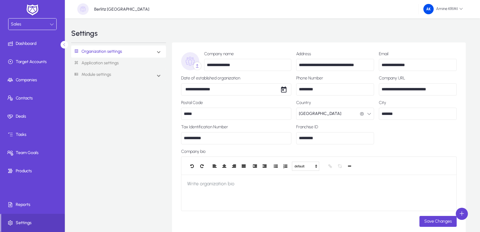
click at [196, 66] on icon at bounding box center [197, 66] width 5 height 5
click at [0, 0] on input "file" at bounding box center [0, 0] width 0 height 0
click at [198, 65] on icon at bounding box center [197, 66] width 5 height 5
click at [0, 0] on input "file" at bounding box center [0, 0] width 0 height 0
click at [121, 64] on link "Application settings" at bounding box center [118, 63] width 95 height 11
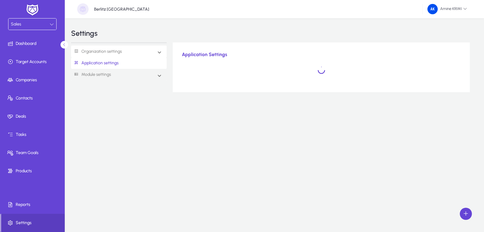
click at [146, 54] on mat-expansion-panel-header "Organization settings" at bounding box center [119, 51] width 96 height 12
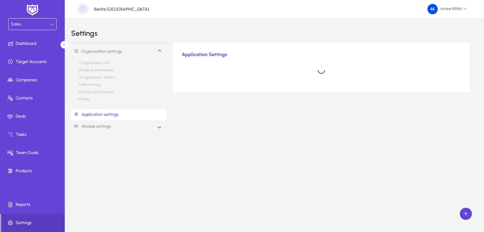
click at [100, 61] on link "Organization info" at bounding box center [93, 64] width 31 height 7
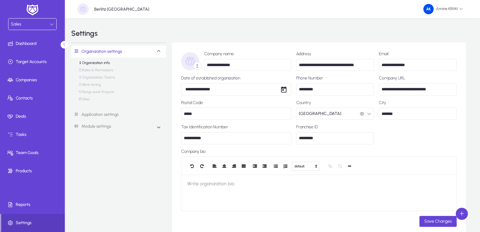
click at [245, 133] on input "**********" at bounding box center [236, 138] width 110 height 12
type input "**********"
click at [438, 222] on span "Save Changes" at bounding box center [438, 220] width 28 height 5
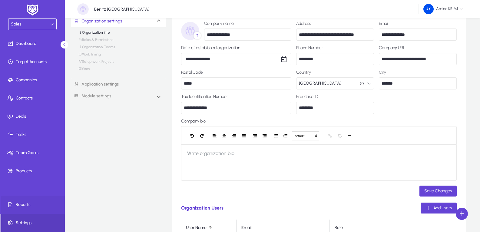
click at [46, 203] on span "Reports" at bounding box center [33, 204] width 65 height 6
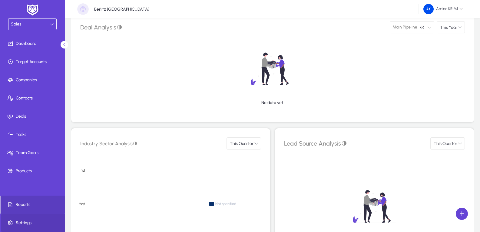
click at [46, 219] on span at bounding box center [33, 222] width 65 height 15
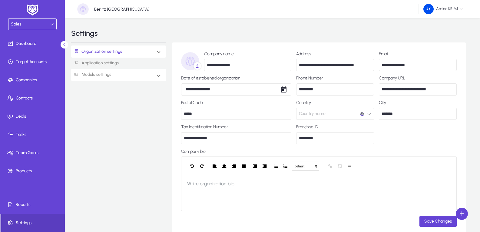
click at [156, 77] on mat-expansion-panel-header "Module settings" at bounding box center [118, 75] width 95 height 12
click at [83, 85] on link "Sales" at bounding box center [84, 87] width 12 height 7
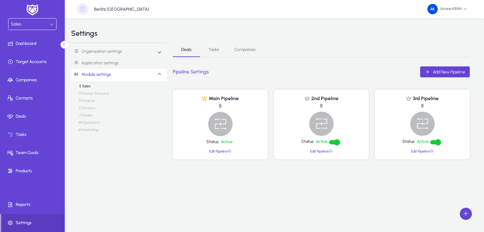
click at [89, 92] on link "Human Resource" at bounding box center [93, 94] width 31 height 7
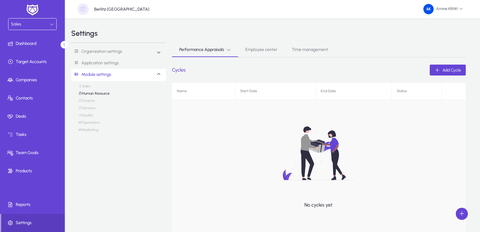
click at [85, 87] on link "Sales" at bounding box center [84, 87] width 12 height 7
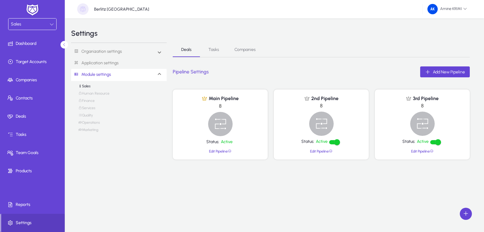
click at [97, 61] on link "Application settings" at bounding box center [119, 63] width 96 height 11
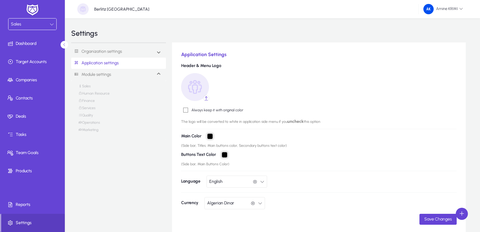
click at [211, 138] on input "*******" at bounding box center [209, 135] width 5 height 5
click at [430, 219] on span "Save Changes" at bounding box center [438, 218] width 28 height 5
type input "*******"
click at [210, 135] on input "*******" at bounding box center [209, 135] width 5 height 5
click at [323, 148] on form "Header & Menu Logo Always keep it with original color The logo will be converte…" at bounding box center [319, 143] width 276 height 161
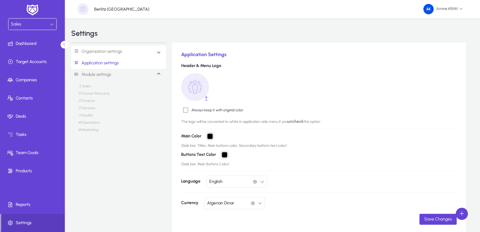
click at [110, 51] on link "Organization settings" at bounding box center [96, 51] width 51 height 11
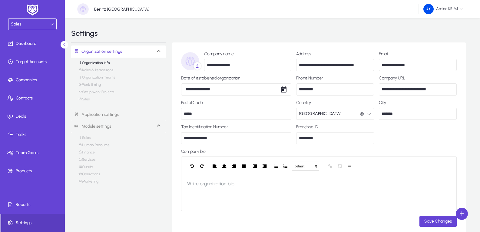
click at [101, 115] on link "Application settings" at bounding box center [118, 114] width 95 height 11
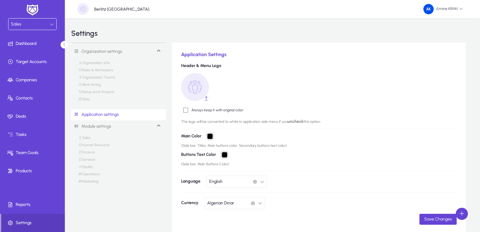
click at [210, 135] on input "*******" at bounding box center [209, 135] width 5 height 5
click at [282, 156] on div "Buttons Text Color *******" at bounding box center [319, 154] width 276 height 5
click at [442, 220] on span "Save Changes" at bounding box center [438, 218] width 28 height 5
type input "*******"
click at [47, 27] on div "Sales" at bounding box center [30, 24] width 39 height 8
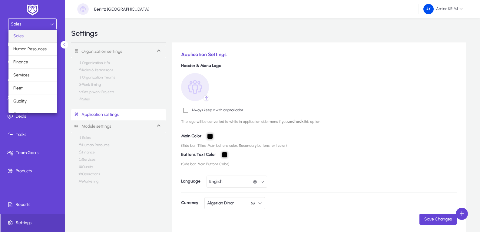
click at [47, 27] on div at bounding box center [240, 116] width 480 height 232
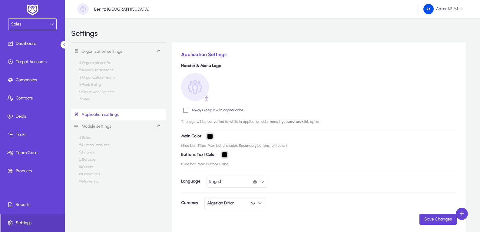
click at [41, 21] on div "Sales" at bounding box center [30, 24] width 39 height 8
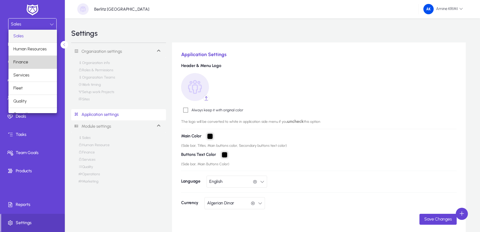
click at [41, 64] on mat-option "Finance" at bounding box center [32, 62] width 48 height 13
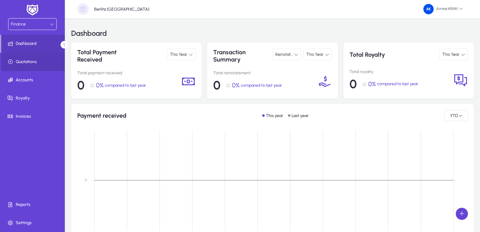
click at [34, 67] on span at bounding box center [33, 61] width 65 height 15
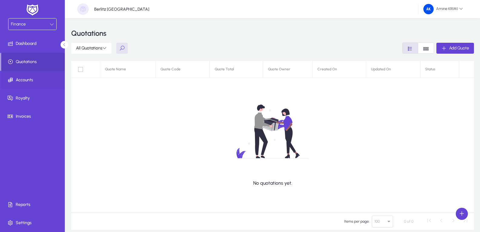
click at [41, 88] on span at bounding box center [33, 80] width 65 height 18
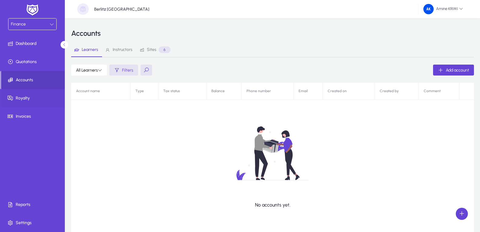
click at [43, 101] on span at bounding box center [33, 98] width 65 height 15
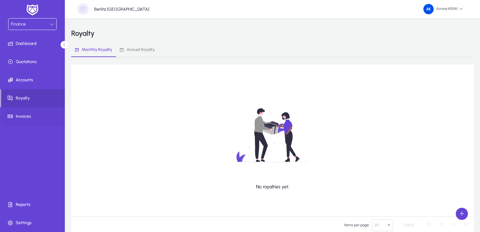
click at [41, 120] on span at bounding box center [33, 116] width 65 height 15
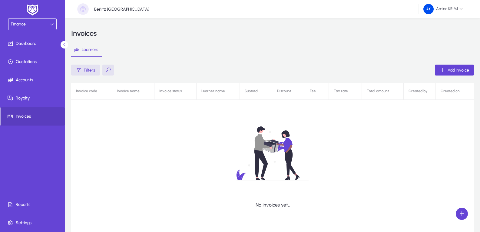
scroll to position [50, 0]
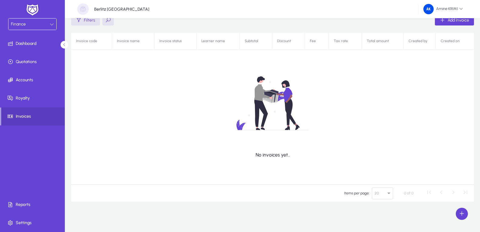
click at [44, 25] on div "Finance" at bounding box center [30, 24] width 39 height 8
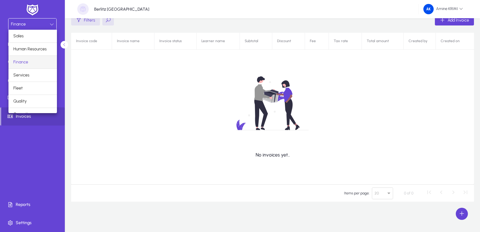
click at [158, 83] on div at bounding box center [240, 116] width 480 height 232
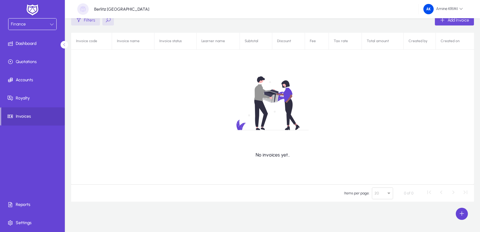
click at [452, 22] on span "Add Invoice" at bounding box center [457, 20] width 21 height 5
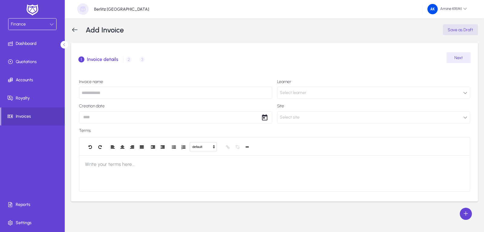
click at [35, 27] on div "Finance" at bounding box center [30, 24] width 39 height 8
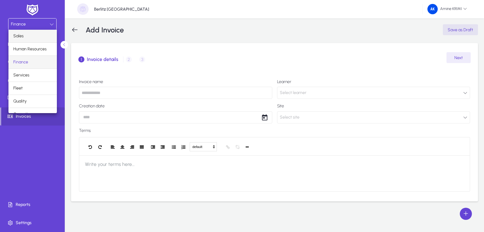
click at [40, 39] on mat-option "Sales" at bounding box center [32, 36] width 48 height 13
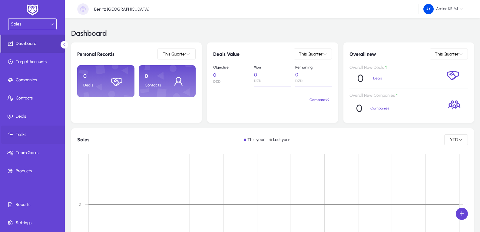
scroll to position [61, 0]
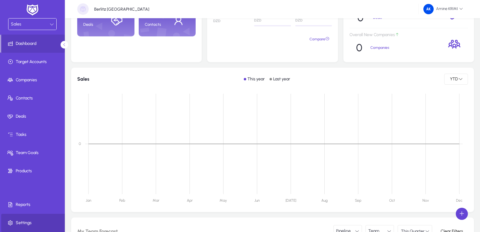
click at [35, 219] on span "Settings" at bounding box center [33, 222] width 65 height 6
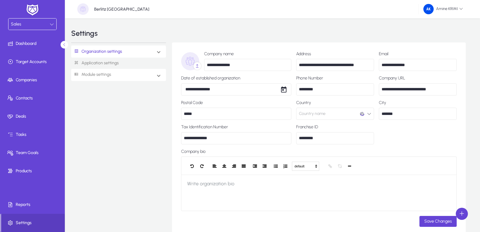
click at [153, 72] on mat-expansion-panel-header "Module settings" at bounding box center [118, 75] width 95 height 12
click at [94, 122] on link "Operations" at bounding box center [88, 123] width 21 height 7
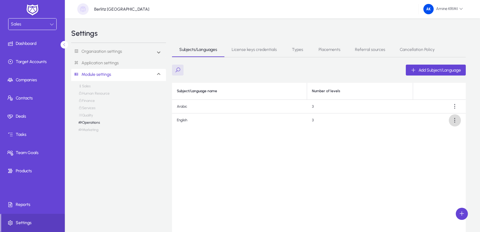
click at [454, 119] on span at bounding box center [455, 120] width 12 height 12
click at [438, 134] on span "Edit" at bounding box center [444, 134] width 24 height 5
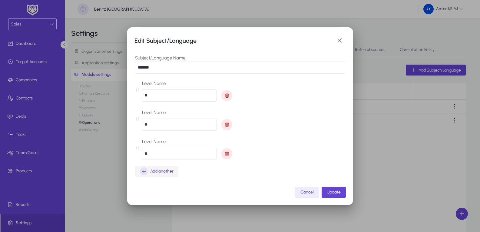
click at [170, 173] on span "Add another" at bounding box center [161, 170] width 23 height 7
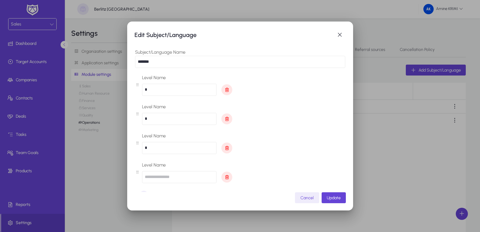
click at [179, 175] on input "text" at bounding box center [179, 177] width 74 height 12
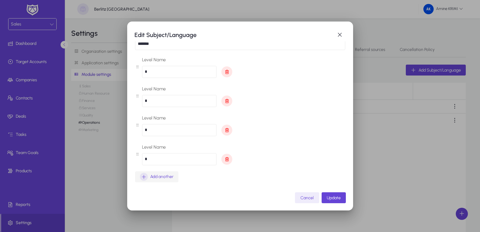
type input "*"
click at [168, 176] on span "Add another" at bounding box center [161, 176] width 23 height 7
click at [173, 187] on input "text" at bounding box center [179, 188] width 74 height 12
type input "*"
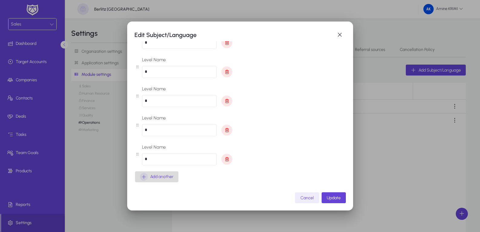
click at [161, 177] on span "Add another" at bounding box center [161, 176] width 23 height 7
click at [169, 186] on input "text" at bounding box center [179, 188] width 74 height 12
type input "*"
click at [162, 180] on div "Add another" at bounding box center [157, 177] width 34 height 8
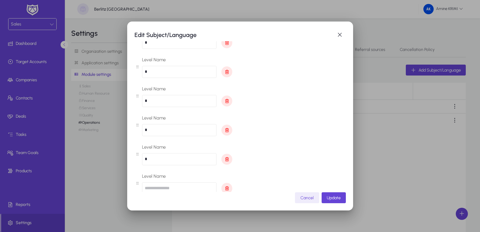
click at [165, 186] on input "text" at bounding box center [179, 188] width 74 height 12
type input "*"
click at [169, 178] on span "Add another" at bounding box center [161, 176] width 23 height 7
click at [167, 186] on input "text" at bounding box center [179, 188] width 74 height 12
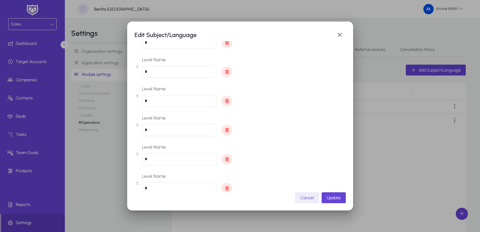
scroll to position [134, 0]
type input "*"
click at [164, 180] on span "Add another" at bounding box center [161, 176] width 23 height 7
click at [166, 191] on input "text" at bounding box center [179, 188] width 74 height 12
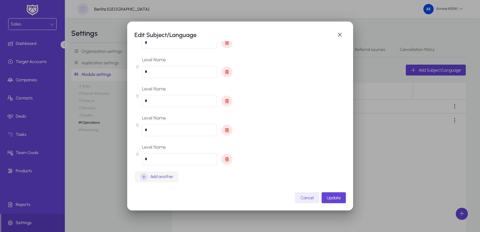
type input "*"
click at [167, 176] on span "Add another" at bounding box center [161, 176] width 23 height 7
click at [169, 185] on input "text" at bounding box center [179, 188] width 74 height 12
type input "**"
click at [333, 196] on span "Update" at bounding box center [334, 197] width 14 height 5
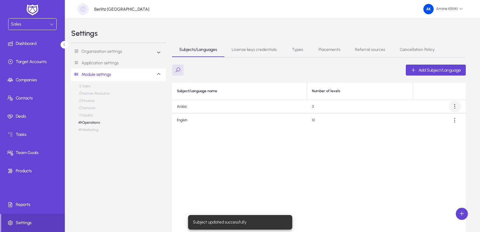
click at [454, 106] on span at bounding box center [455, 106] width 12 height 12
click at [448, 123] on span "Edit" at bounding box center [444, 120] width 24 height 5
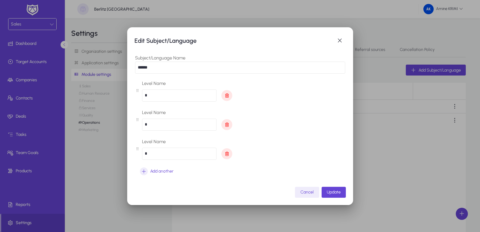
click at [165, 66] on input "******" at bounding box center [240, 67] width 210 height 12
type input "******"
click at [167, 169] on span "Add another" at bounding box center [161, 170] width 23 height 7
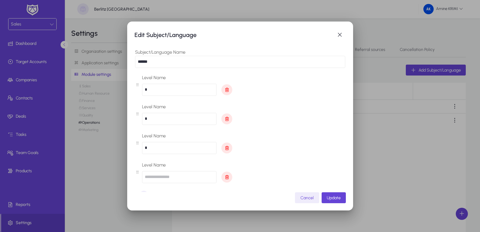
click at [172, 175] on input "text" at bounding box center [179, 177] width 74 height 12
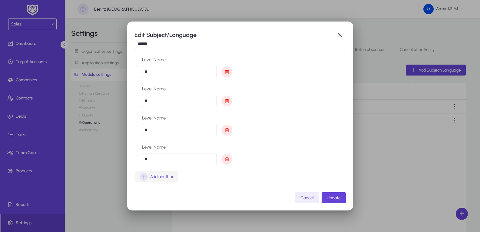
type input "*"
click at [168, 175] on span "Add another" at bounding box center [161, 176] width 23 height 7
click at [174, 184] on input "text" at bounding box center [179, 188] width 74 height 12
type input "*"
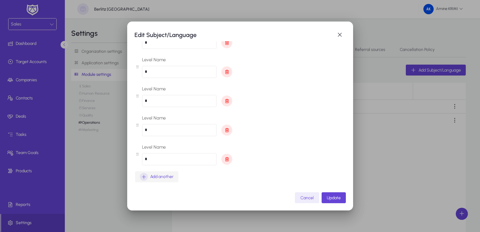
click at [167, 179] on span "Add another" at bounding box center [161, 176] width 23 height 7
click at [167, 179] on div "Level Name" at bounding box center [187, 183] width 90 height 22
click at [172, 189] on input "text" at bounding box center [179, 188] width 74 height 12
type input "*"
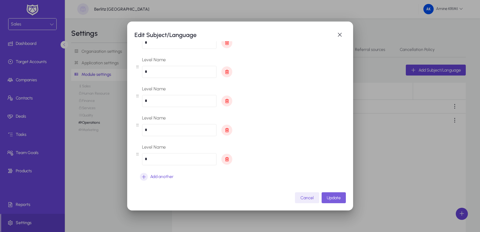
click at [334, 196] on span "Update" at bounding box center [334, 197] width 14 height 5
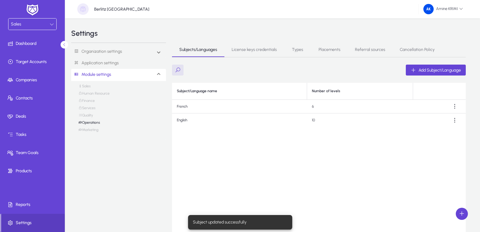
click at [357, 160] on div "Subject/Language name Number of levels French 6 English 10" at bounding box center [319, 158] width 294 height 151
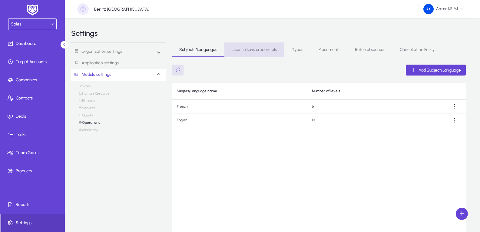
click at [274, 44] on span "License keys credentials" at bounding box center [254, 49] width 45 height 15
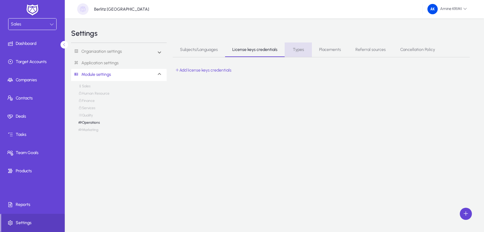
click at [300, 48] on span "Types" at bounding box center [298, 50] width 11 height 4
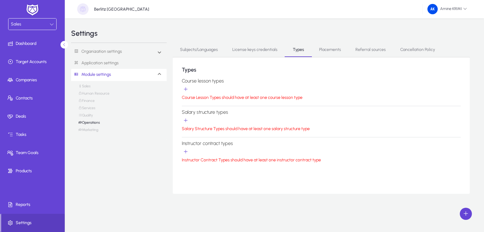
click at [332, 49] on span "Placements" at bounding box center [330, 50] width 22 height 4
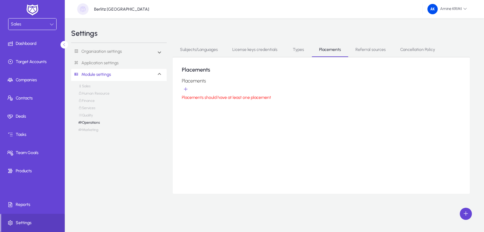
click at [364, 48] on span "Referral sources" at bounding box center [371, 50] width 30 height 4
click at [410, 51] on span "Cancellation Policy" at bounding box center [417, 50] width 35 height 4
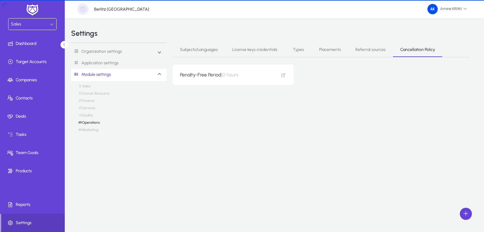
click at [192, 49] on span "Subjects/Languages" at bounding box center [199, 50] width 38 height 4
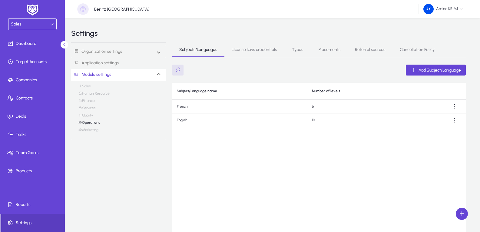
click at [91, 101] on link "Finance" at bounding box center [86, 101] width 16 height 7
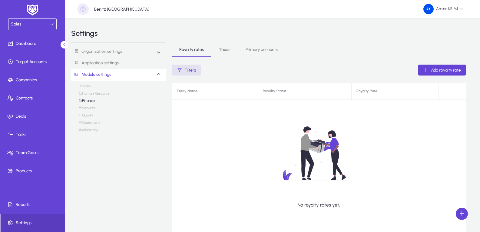
click at [93, 94] on link "Human Resource" at bounding box center [93, 94] width 31 height 7
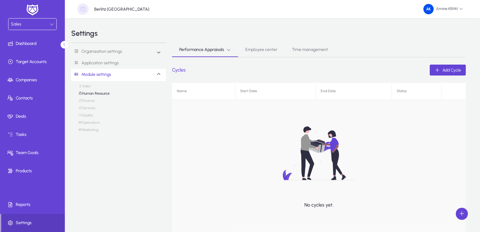
click at [90, 107] on link "Services" at bounding box center [86, 109] width 17 height 7
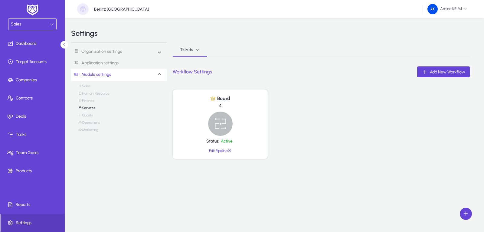
click at [94, 127] on link "Marketing" at bounding box center [88, 130] width 20 height 7
click at [94, 122] on link "Operations" at bounding box center [88, 123] width 21 height 7
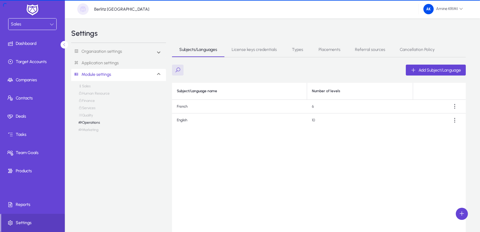
click at [93, 116] on link "Quality" at bounding box center [85, 116] width 15 height 7
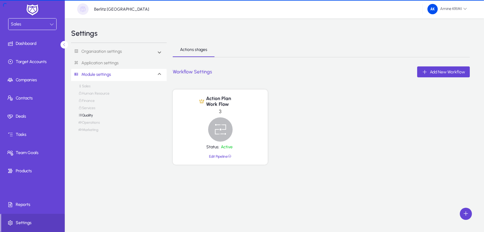
click at [92, 109] on link "Services" at bounding box center [86, 109] width 17 height 7
click at [92, 99] on link "Finance" at bounding box center [86, 101] width 16 height 7
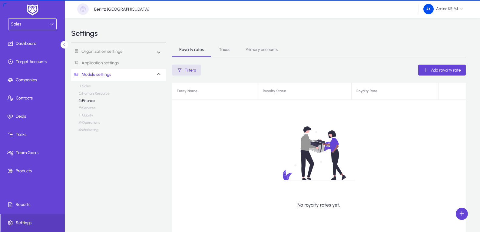
click at [92, 90] on div "Sales Human Resource Finance Services Quality Operations Marketing" at bounding box center [118, 109] width 80 height 51
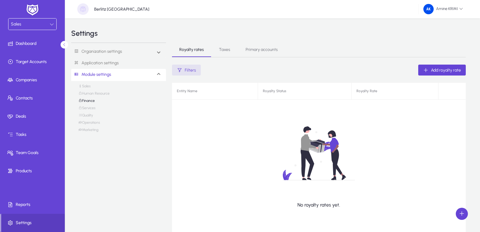
click at [90, 88] on link "Sales" at bounding box center [84, 87] width 12 height 7
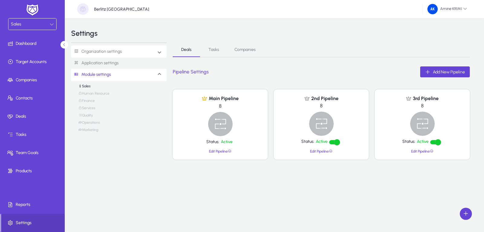
click at [101, 51] on link "Organization settings" at bounding box center [96, 51] width 51 height 11
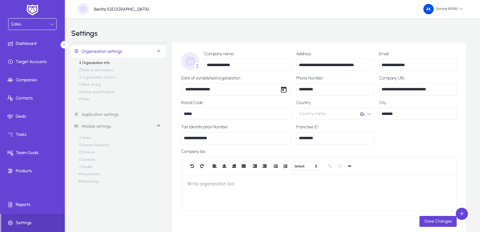
click at [110, 71] on link "Roles & Permissions" at bounding box center [95, 71] width 35 height 7
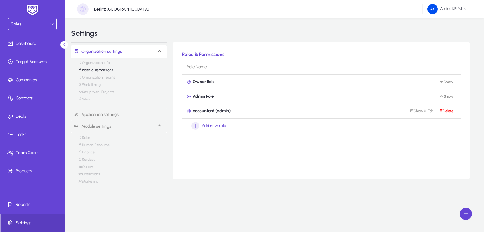
click at [111, 77] on link "Organization Teams" at bounding box center [96, 78] width 37 height 7
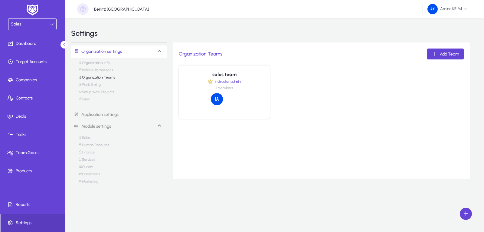
click at [95, 83] on link "Work timing" at bounding box center [89, 85] width 22 height 7
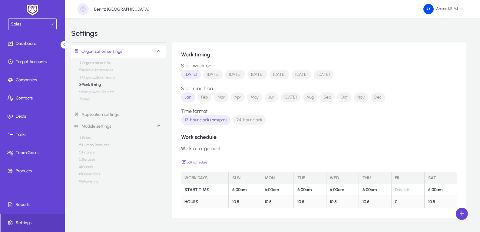
scroll to position [17, 0]
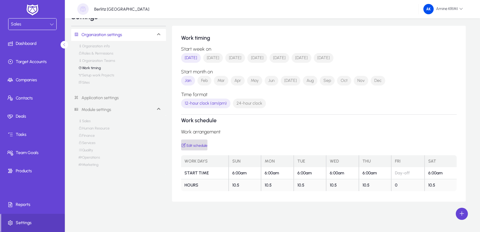
click at [196, 146] on span "Edit schedule" at bounding box center [194, 144] width 26 height 5
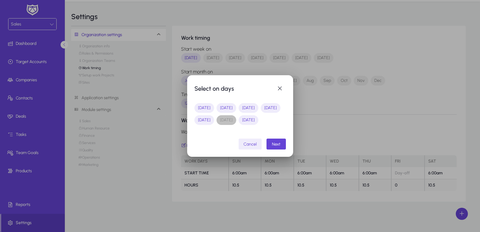
click at [236, 117] on button "[DATE]" at bounding box center [226, 120] width 20 height 10
click at [275, 146] on span "Next" at bounding box center [276, 143] width 8 height 5
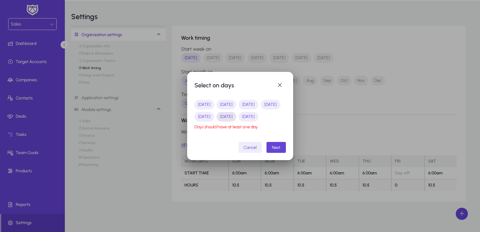
click at [236, 113] on button "[DATE]" at bounding box center [226, 117] width 20 height 10
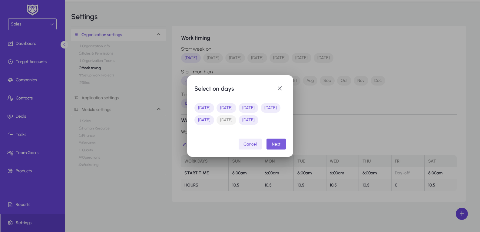
click at [279, 146] on span "Next" at bounding box center [276, 143] width 8 height 5
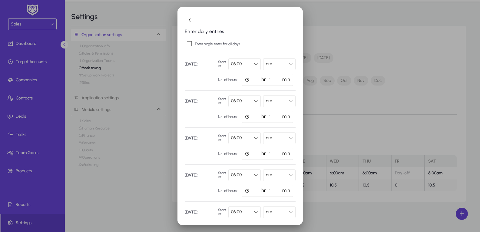
click at [249, 64] on div "06:00" at bounding box center [242, 64] width 23 height 8
click at [248, 134] on mat-option "08:00" at bounding box center [242, 136] width 32 height 13
click at [196, 44] on label "Enter single entry for all days" at bounding box center [217, 44] width 46 height 10
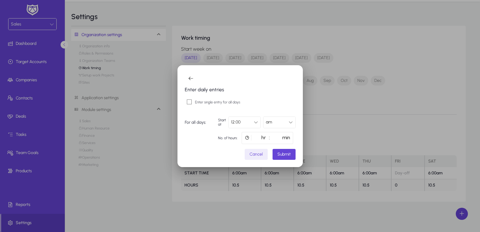
click at [250, 123] on div "12:00" at bounding box center [242, 122] width 23 height 8
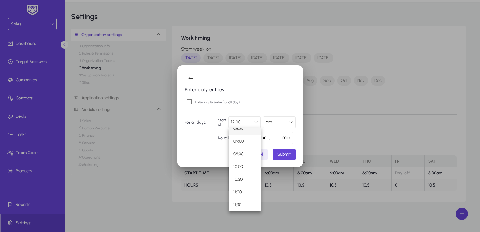
scroll to position [192, 0]
click at [249, 143] on mat-option "08:00" at bounding box center [244, 146] width 32 height 13
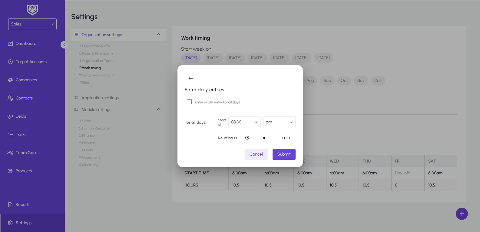
click at [248, 138] on icon at bounding box center [247, 137] width 5 height 5
drag, startPoint x: 258, startPoint y: 137, endPoint x: 251, endPoint y: 139, distance: 7.1
click at [248, 140] on div "* hr" at bounding box center [255, 138] width 26 height 12
type input "**"
drag, startPoint x: 276, startPoint y: 138, endPoint x: 280, endPoint y: 145, distance: 8.8
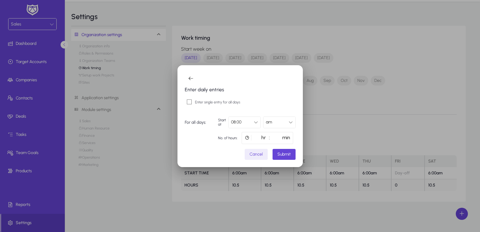
click at [260, 141] on div "** hr : * min" at bounding box center [267, 138] width 51 height 12
type input "**"
click at [287, 153] on span "Submit" at bounding box center [283, 153] width 13 height 5
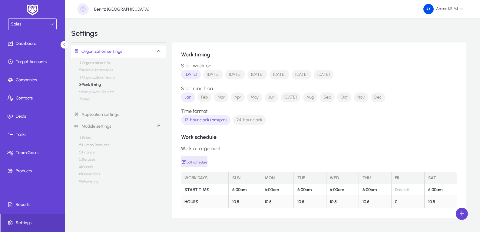
scroll to position [17, 0]
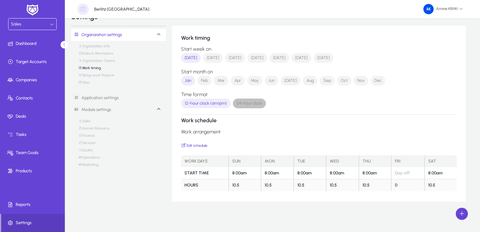
click at [257, 103] on span "24-hour clock" at bounding box center [249, 103] width 26 height 6
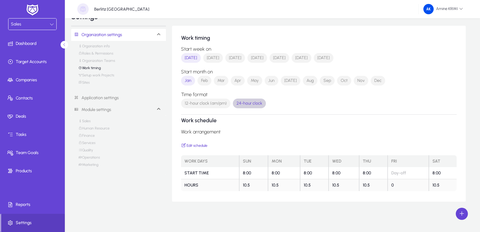
scroll to position [0, 0]
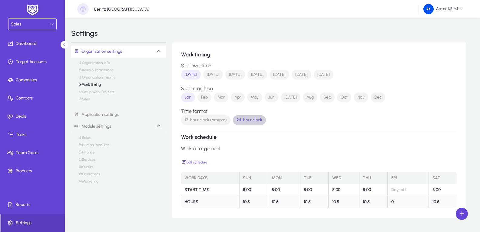
click at [105, 93] on link "Setup work Projects" at bounding box center [96, 93] width 36 height 7
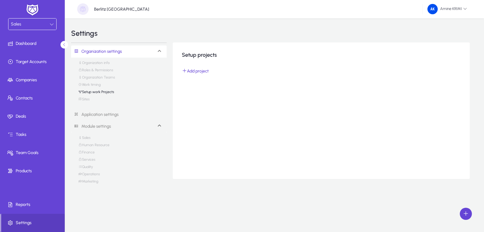
click at [87, 98] on link "Sites" at bounding box center [83, 100] width 11 height 7
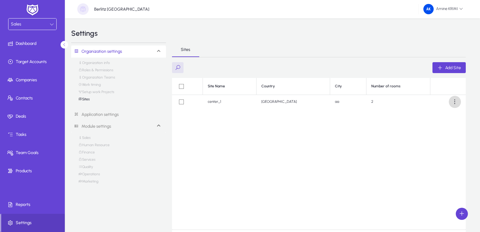
click at [453, 103] on span at bounding box center [455, 102] width 12 height 12
click at [447, 114] on span "Edit" at bounding box center [444, 116] width 24 height 5
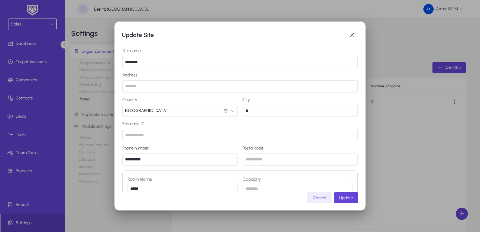
click at [166, 62] on input "********" at bounding box center [239, 62] width 235 height 12
type input "*******"
click at [255, 65] on input "*******" at bounding box center [239, 62] width 235 height 12
type input "**********"
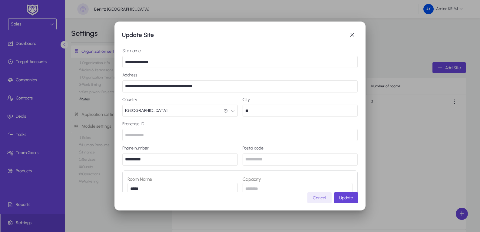
type input "**********"
click at [268, 107] on input "**" at bounding box center [299, 110] width 115 height 12
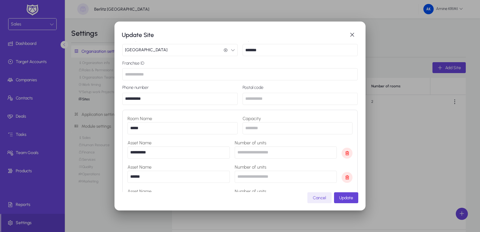
type input "*******"
click at [207, 129] on input "*****" at bounding box center [182, 128] width 110 height 12
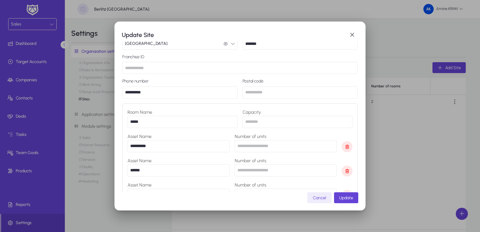
scroll to position [0, 0]
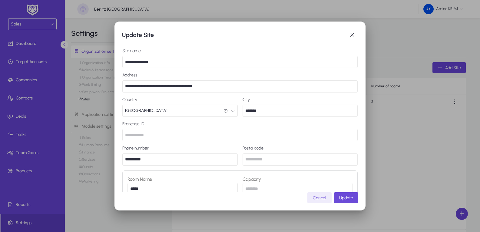
click at [352, 196] on span "Update" at bounding box center [346, 197] width 14 height 5
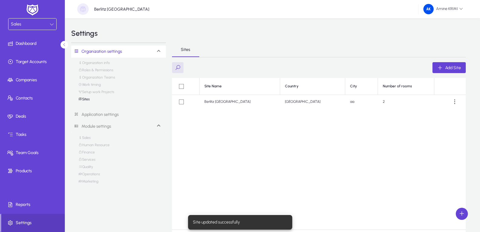
click at [376, 146] on div "Site Name Country City Number of rooms [GEOGRAPHIC_DATA] [GEOGRAPHIC_DATA] [GEO…" at bounding box center [319, 153] width 294 height 151
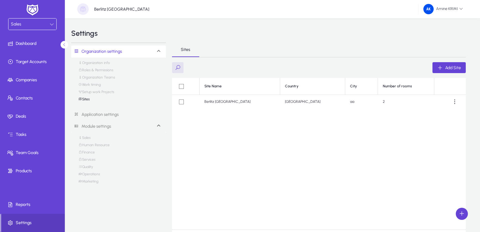
click at [102, 61] on link "Organization info" at bounding box center [93, 64] width 31 height 7
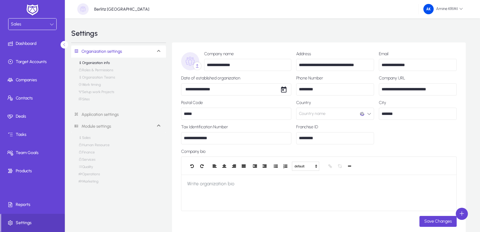
click at [106, 72] on link "Roles & Permissions" at bounding box center [95, 71] width 35 height 7
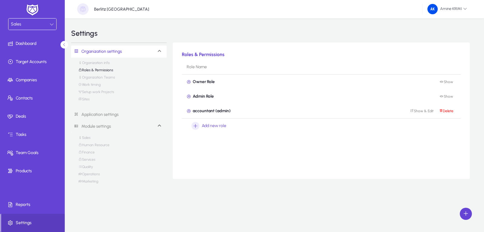
click at [110, 76] on link "Organization Teams" at bounding box center [96, 78] width 37 height 7
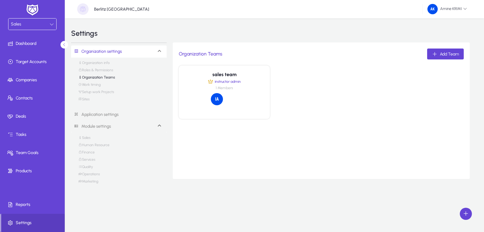
click at [96, 84] on link "Work timing" at bounding box center [89, 85] width 22 height 7
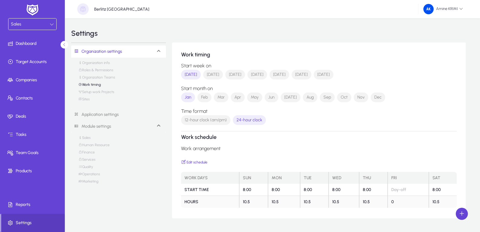
click at [107, 94] on link "Setup work Projects" at bounding box center [96, 93] width 36 height 7
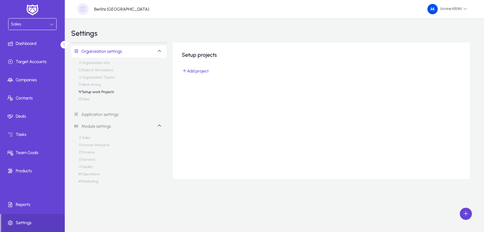
click at [83, 101] on link "Sites" at bounding box center [83, 100] width 11 height 7
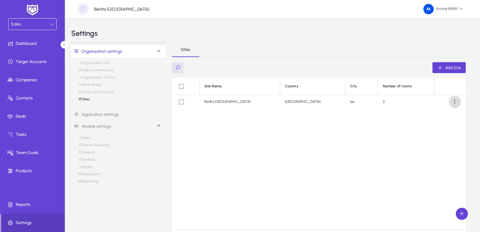
click at [459, 102] on span at bounding box center [455, 102] width 12 height 12
click at [454, 115] on span "Edit" at bounding box center [444, 116] width 24 height 5
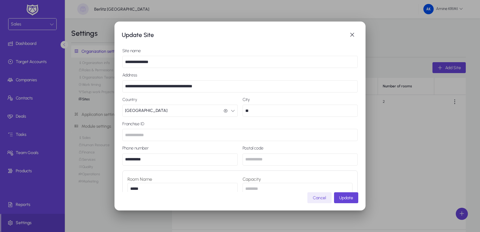
click at [286, 110] on input "**" at bounding box center [299, 110] width 115 height 12
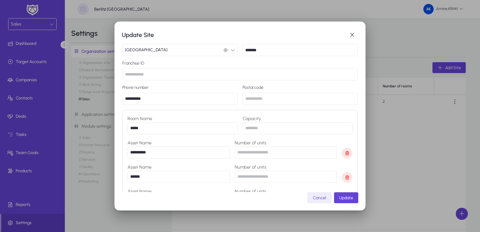
type input "*******"
click at [284, 101] on input "text" at bounding box center [299, 99] width 115 height 12
click at [219, 101] on input "**********" at bounding box center [179, 99] width 115 height 12
type input "*********"
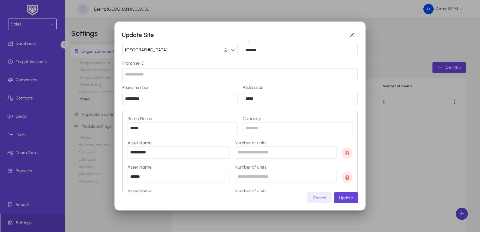
scroll to position [182, 0]
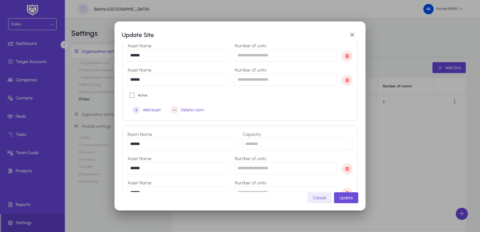
type input "*****"
click at [346, 199] on span "Update" at bounding box center [346, 197] width 14 height 5
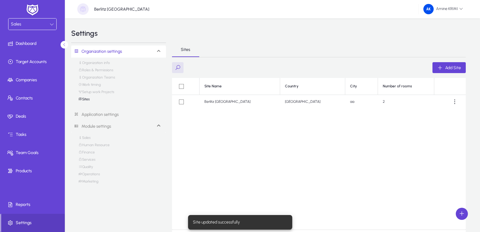
click at [351, 172] on div "Site Name Country City Number of rooms [GEOGRAPHIC_DATA] [GEOGRAPHIC_DATA] [GEO…" at bounding box center [319, 153] width 294 height 151
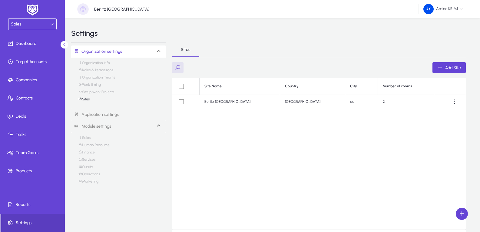
click at [345, 101] on td "aa" at bounding box center [361, 102] width 32 height 14
click at [458, 101] on span at bounding box center [455, 102] width 12 height 12
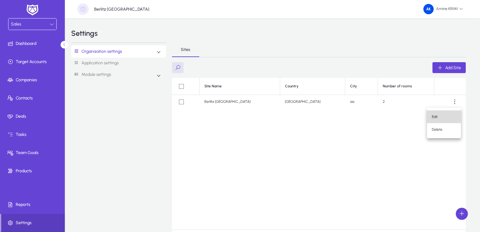
click at [446, 120] on button "Edit" at bounding box center [444, 116] width 34 height 13
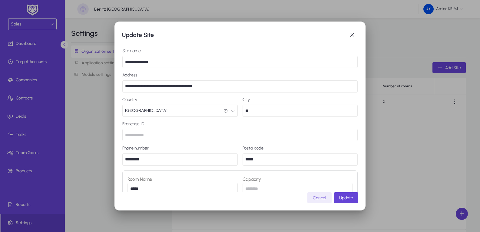
click at [299, 109] on input "**" at bounding box center [299, 110] width 115 height 12
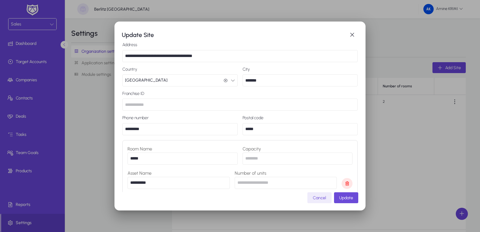
type input "*******"
click at [353, 196] on span "Update" at bounding box center [346, 197] width 14 height 5
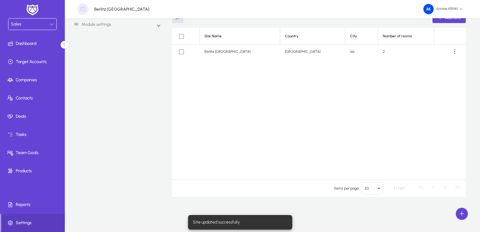
scroll to position [0, 0]
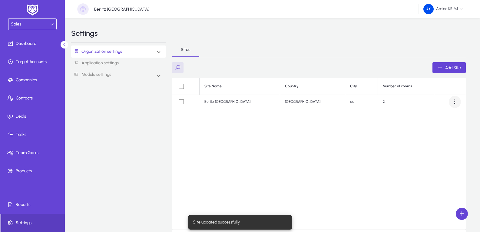
click at [455, 105] on span at bounding box center [455, 102] width 12 height 12
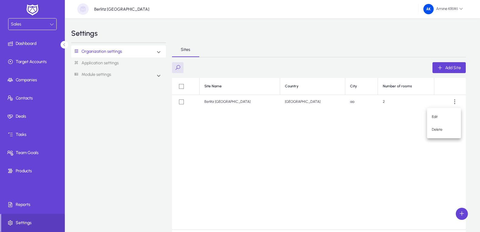
click at [285, 133] on div at bounding box center [240, 116] width 480 height 232
click at [454, 105] on span at bounding box center [455, 102] width 12 height 12
click at [436, 133] on button "Delete" at bounding box center [444, 129] width 34 height 13
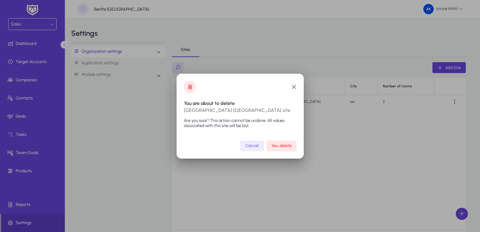
click at [294, 146] on span "submit" at bounding box center [281, 145] width 30 height 15
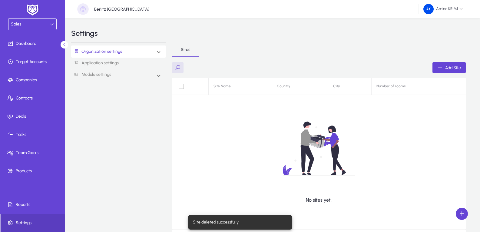
click at [331, 146] on img at bounding box center [319, 148] width 134 height 88
click at [456, 64] on span "button" at bounding box center [448, 67] width 33 height 15
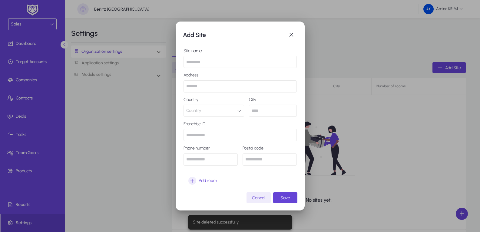
click at [261, 64] on input "text" at bounding box center [239, 62] width 113 height 12
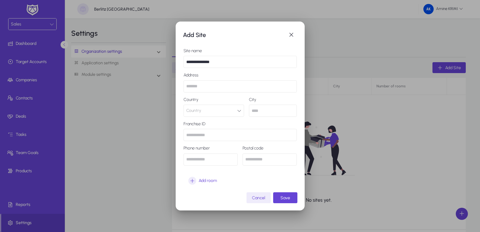
type input "**********"
click at [236, 110] on button "Country" at bounding box center [213, 110] width 61 height 12
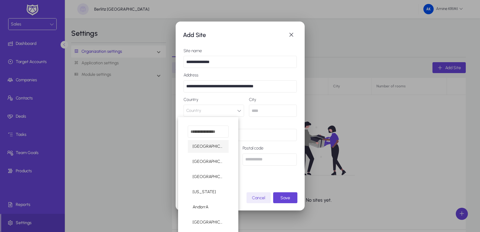
click at [211, 179] on mat-option "[GEOGRAPHIC_DATA]" at bounding box center [208, 176] width 41 height 13
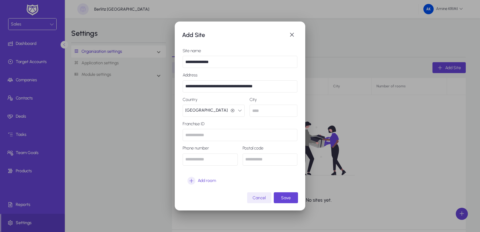
click at [266, 112] on input "text" at bounding box center [273, 110] width 48 height 12
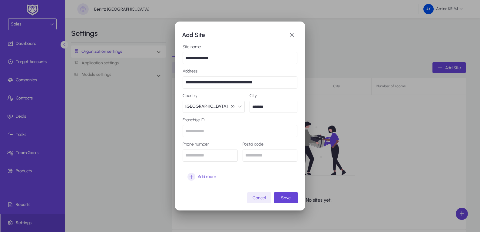
type input "*******"
click at [222, 152] on input "text" at bounding box center [209, 155] width 55 height 12
type input "*********"
type input "*****"
click at [292, 191] on span "submit" at bounding box center [286, 197] width 24 height 15
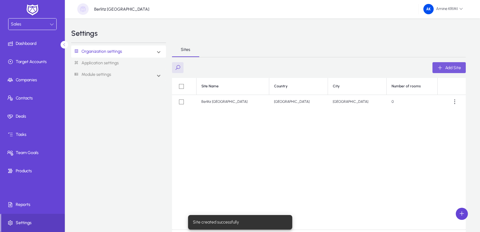
click at [318, 185] on div "Site Name Country City Number of rooms Berlitz Algiers Algeria Algiers 0" at bounding box center [319, 153] width 294 height 151
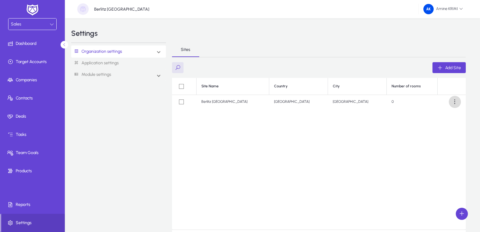
click at [456, 103] on span at bounding box center [455, 102] width 12 height 12
click at [398, 135] on div at bounding box center [240, 116] width 480 height 232
click at [447, 71] on span "button" at bounding box center [448, 67] width 33 height 15
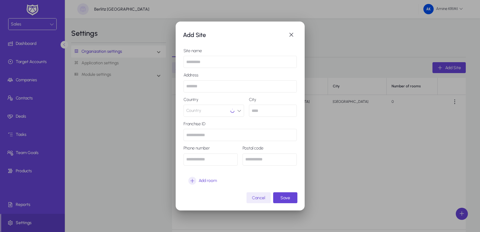
click at [201, 66] on input "text" at bounding box center [239, 62] width 113 height 12
type input "**********"
click at [226, 86] on input "text" at bounding box center [239, 86] width 113 height 12
type input "**********"
click at [227, 116] on button "Country" at bounding box center [213, 110] width 61 height 12
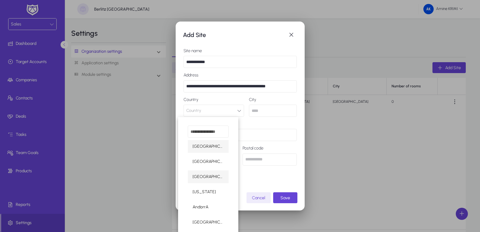
click at [203, 178] on span "[GEOGRAPHIC_DATA]" at bounding box center [207, 176] width 31 height 7
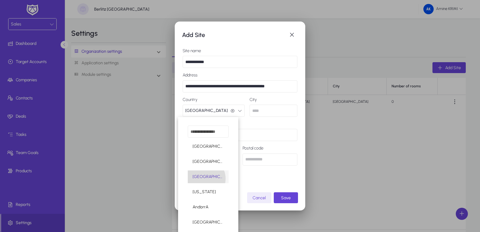
scroll to position [0, 0]
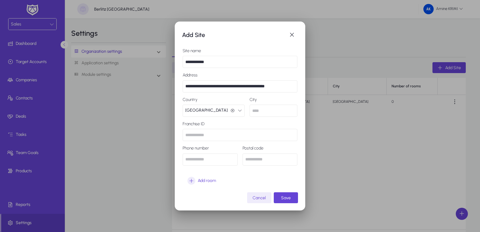
click at [264, 112] on input "text" at bounding box center [273, 110] width 48 height 12
type input "****"
click at [212, 159] on input "text" at bounding box center [209, 159] width 55 height 12
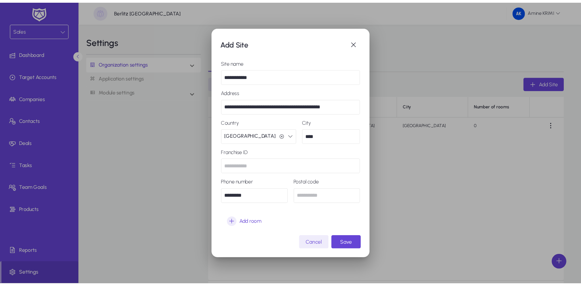
scroll to position [4, 0]
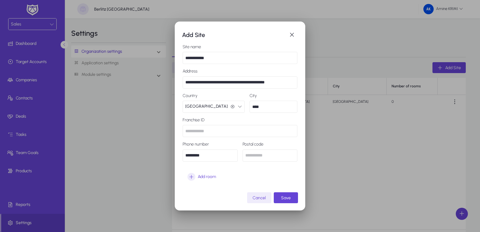
type input "*********"
click at [270, 158] on input "text" at bounding box center [269, 155] width 55 height 12
type input "*****"
click at [288, 199] on span "Save" at bounding box center [286, 197] width 10 height 5
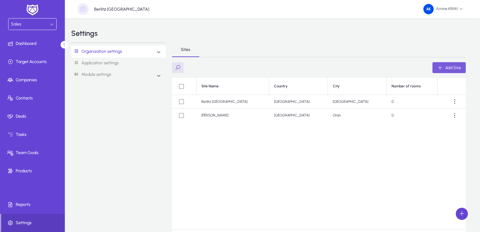
click at [122, 64] on link "Application settings" at bounding box center [118, 63] width 95 height 11
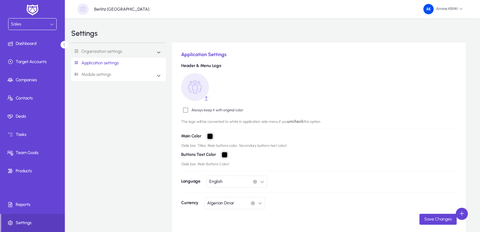
click at [141, 76] on mat-expansion-panel-header "Module settings" at bounding box center [118, 75] width 95 height 12
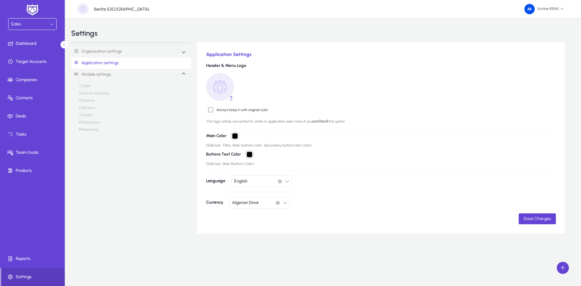
click at [54, 27] on div "Sales" at bounding box center [32, 23] width 48 height 11
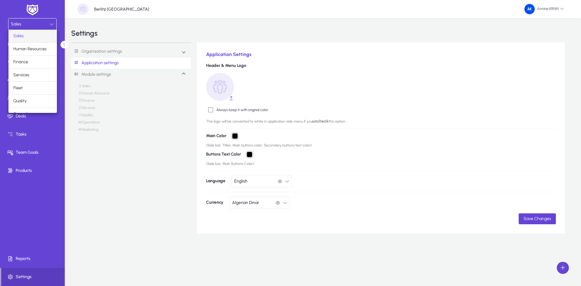
click at [51, 25] on div at bounding box center [290, 143] width 581 height 286
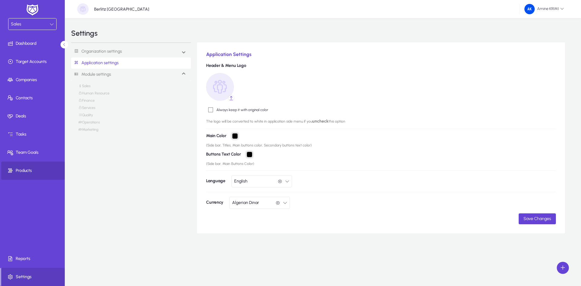
click at [46, 170] on span "Products" at bounding box center [33, 171] width 65 height 6
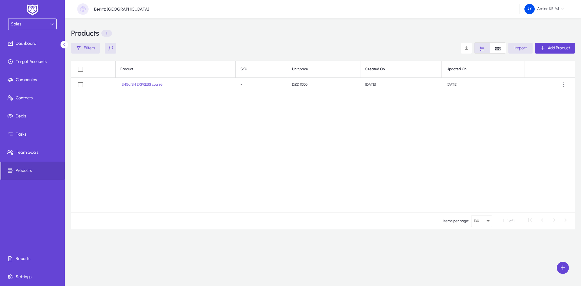
click at [47, 25] on div "Sales" at bounding box center [30, 24] width 39 height 8
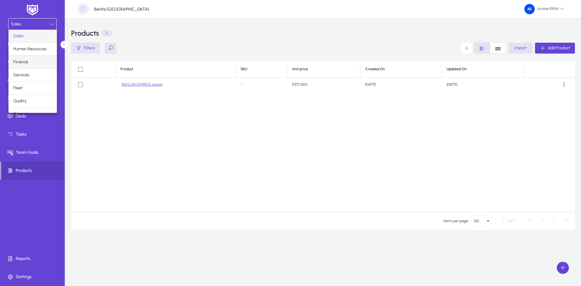
click at [37, 60] on mat-option "Finance" at bounding box center [32, 62] width 48 height 13
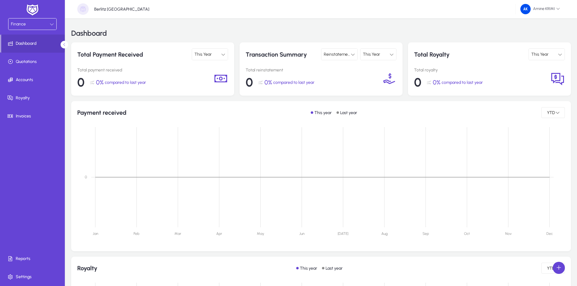
click at [45, 24] on div "Finance" at bounding box center [30, 24] width 39 height 8
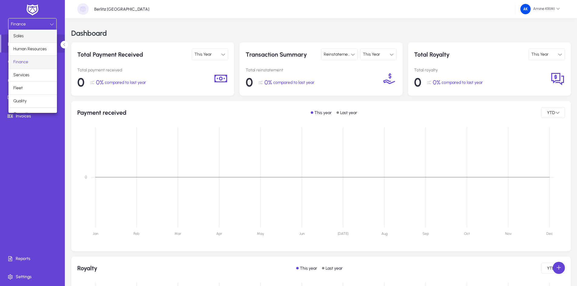
click at [44, 38] on mat-option "Sales" at bounding box center [32, 36] width 48 height 13
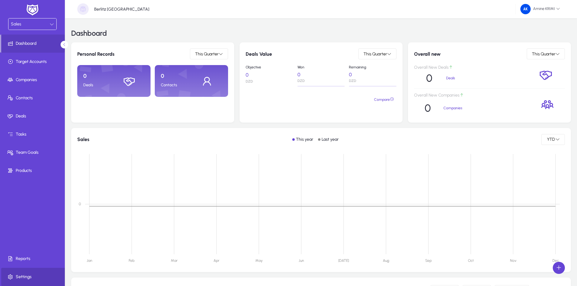
click at [15, 231] on span at bounding box center [33, 277] width 65 height 15
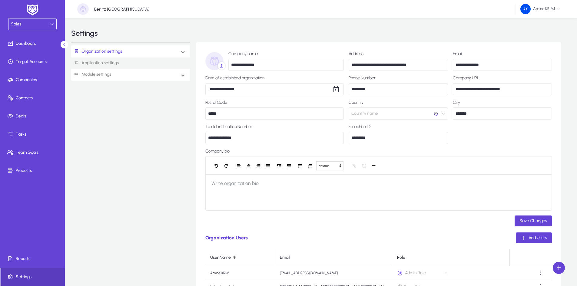
click at [169, 73] on mat-expansion-panel-header "Module settings" at bounding box center [130, 75] width 119 height 12
click at [87, 102] on link "Finance" at bounding box center [86, 101] width 16 height 7
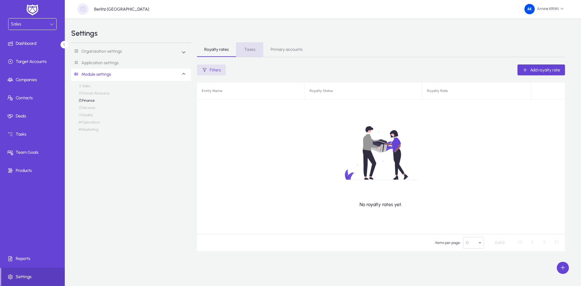
click at [254, 51] on span "Taxes" at bounding box center [249, 50] width 11 height 4
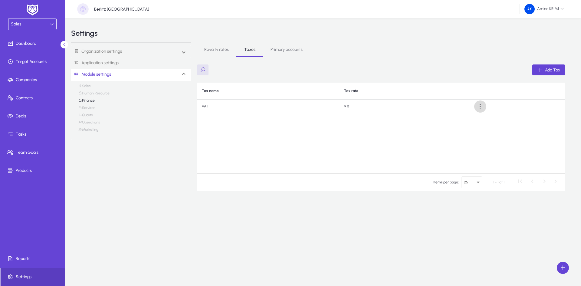
click at [478, 108] on span at bounding box center [480, 106] width 12 height 12
click at [479, 112] on div at bounding box center [290, 143] width 581 height 286
click at [281, 54] on span "Primary accounts" at bounding box center [287, 49] width 32 height 15
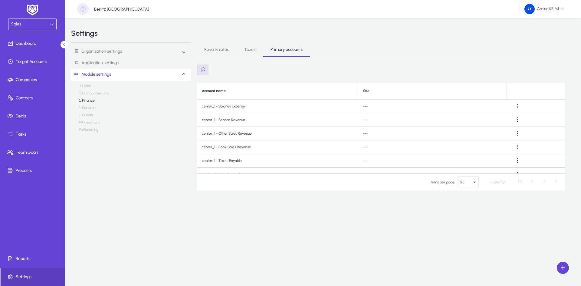
click at [244, 53] on span "Taxes" at bounding box center [249, 49] width 11 height 15
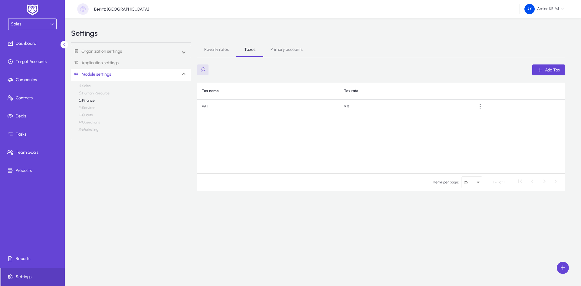
click at [218, 49] on span "Royalty rates" at bounding box center [216, 50] width 25 height 4
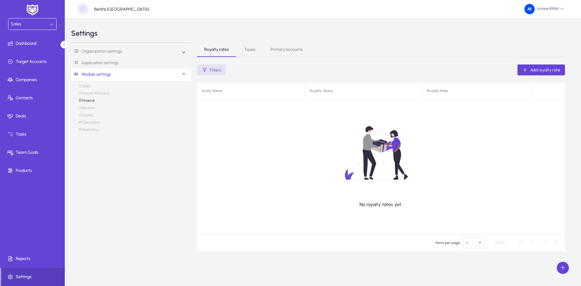
click at [93, 92] on link "Human Resource" at bounding box center [93, 94] width 31 height 7
click at [274, 48] on span "Employee center" at bounding box center [286, 50] width 32 height 4
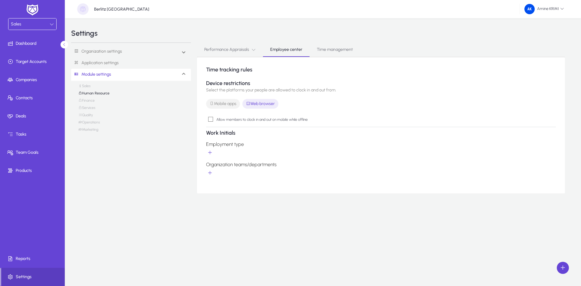
click at [337, 44] on span "Time management" at bounding box center [335, 49] width 36 height 15
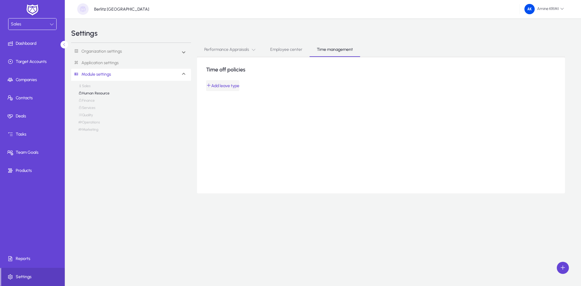
click at [238, 87] on span "Add leave type" at bounding box center [222, 86] width 33 height 6
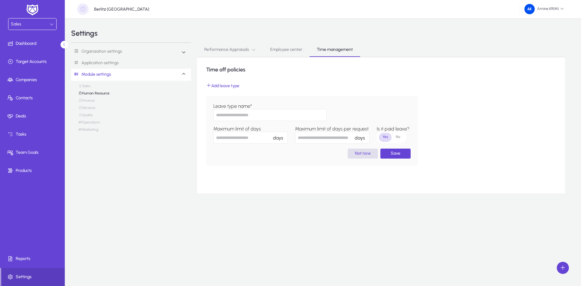
click at [356, 153] on span "Not now" at bounding box center [363, 153] width 16 height 5
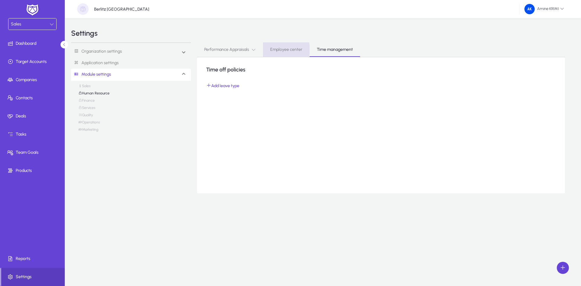
click at [275, 50] on span "Employee center" at bounding box center [286, 50] width 32 height 4
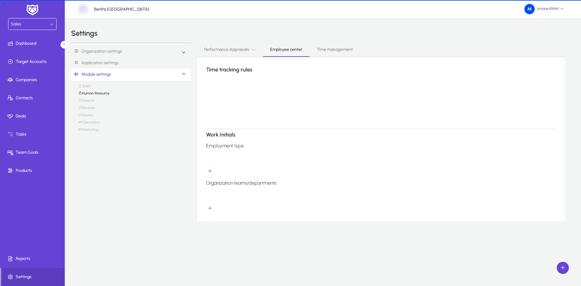
click at [233, 49] on span "Performance Appraisals" at bounding box center [229, 50] width 51 height 4
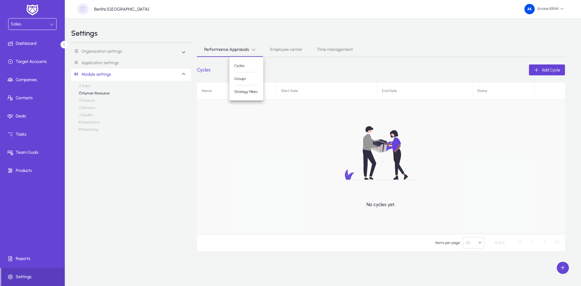
click at [272, 38] on div at bounding box center [290, 143] width 581 height 286
click at [276, 50] on span "Employee center" at bounding box center [286, 50] width 32 height 4
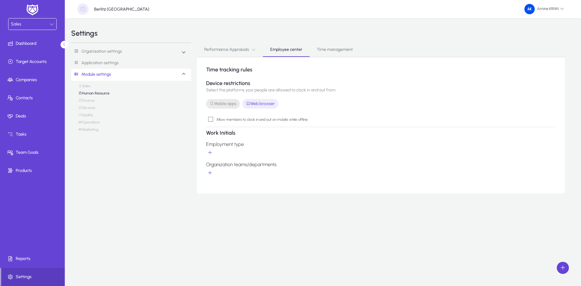
click at [230, 105] on span "Mobile apps" at bounding box center [223, 104] width 27 height 6
click at [233, 104] on span "Mobile apps" at bounding box center [223, 104] width 27 height 6
click at [52, 65] on span at bounding box center [33, 61] width 65 height 15
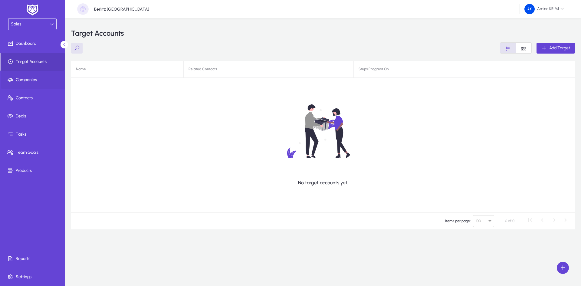
click at [56, 81] on span "Companies" at bounding box center [33, 80] width 65 height 6
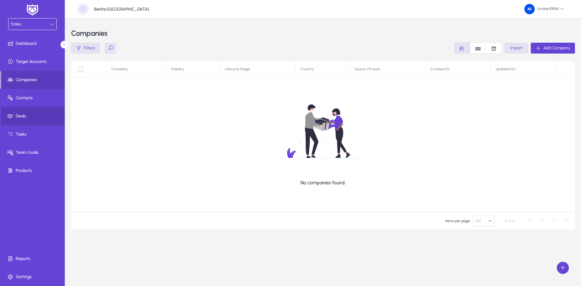
click at [44, 108] on span at bounding box center [33, 116] width 65 height 18
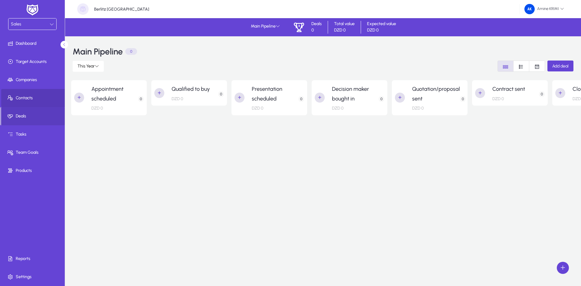
click at [45, 99] on span "Contacts" at bounding box center [33, 98] width 65 height 6
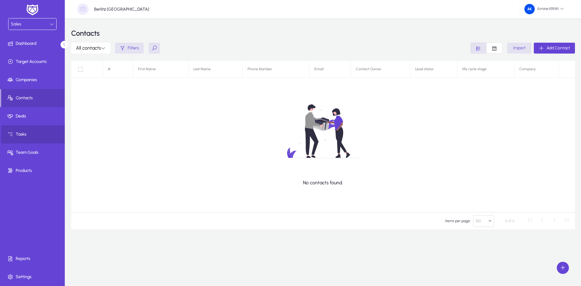
click at [36, 133] on span "Tasks" at bounding box center [33, 134] width 65 height 6
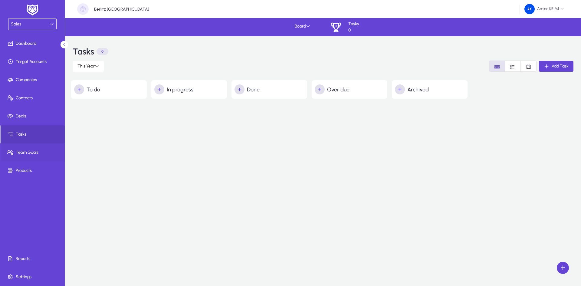
click at [40, 157] on span at bounding box center [33, 152] width 65 height 15
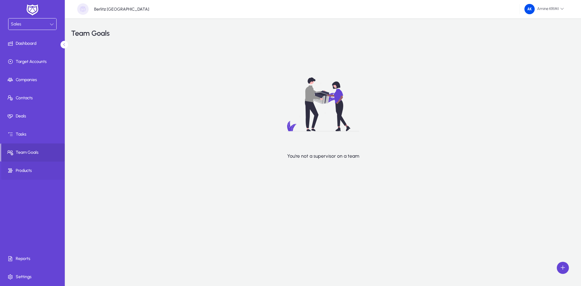
click at [38, 172] on span "Products" at bounding box center [33, 171] width 65 height 6
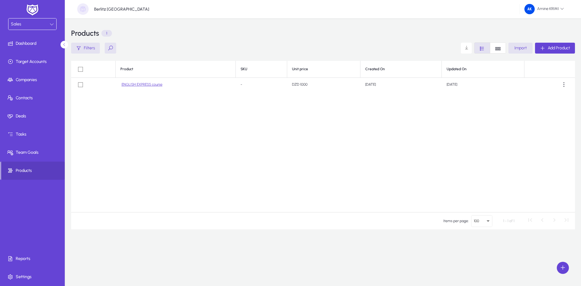
click at [28, 27] on div "Sales" at bounding box center [30, 24] width 39 height 8
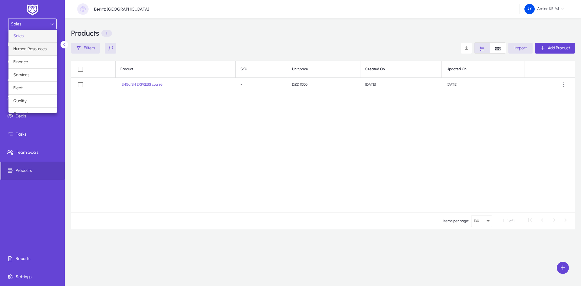
click at [38, 53] on mat-option "Human Resources" at bounding box center [32, 49] width 48 height 13
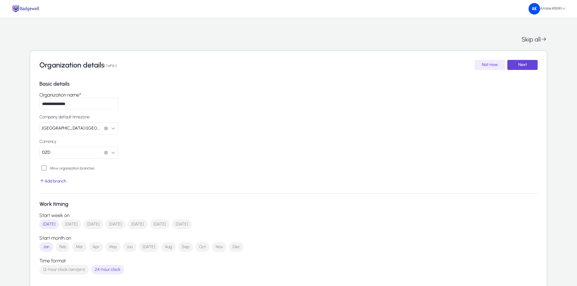
click at [115, 129] on icon "button" at bounding box center [113, 128] width 4 height 4
type input "*****"
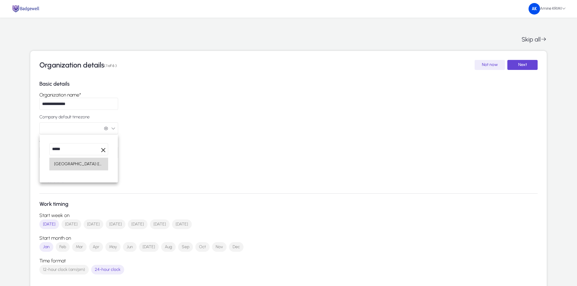
click at [79, 166] on span "Algeria (Algiers)" at bounding box center [78, 163] width 49 height 7
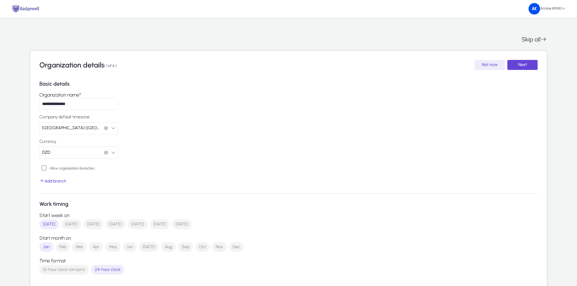
scroll to position [8, 0]
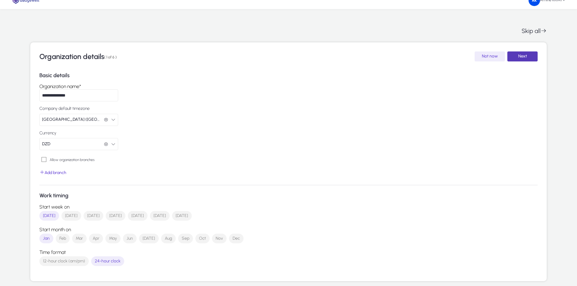
click at [479, 60] on span "submit" at bounding box center [522, 56] width 30 height 15
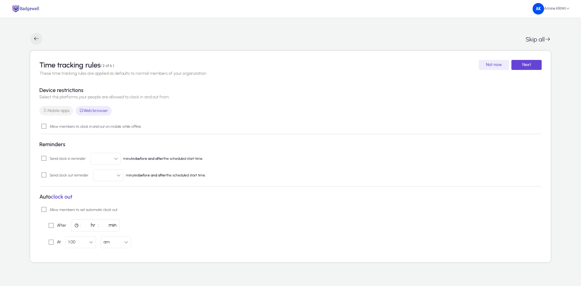
click at [40, 40] on span "button" at bounding box center [36, 39] width 12 height 12
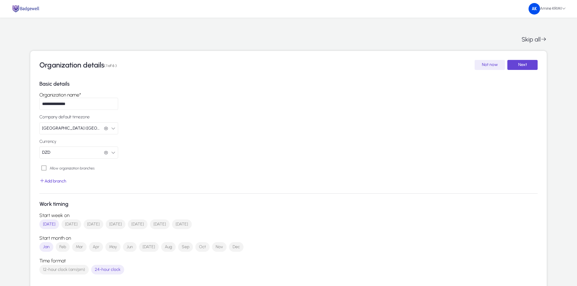
click at [25, 9] on img at bounding box center [25, 9] width 29 height 8
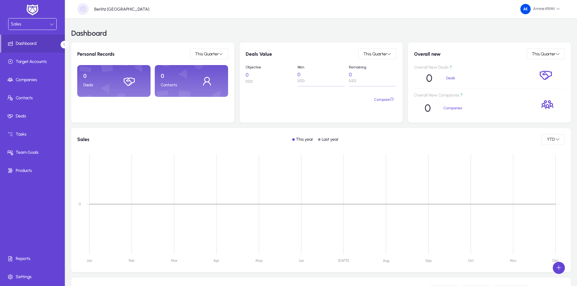
click at [50, 26] on icon at bounding box center [52, 24] width 4 height 4
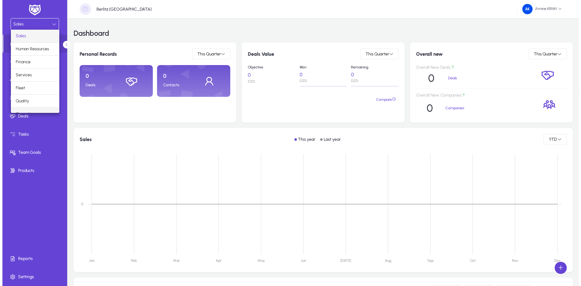
scroll to position [21, 0]
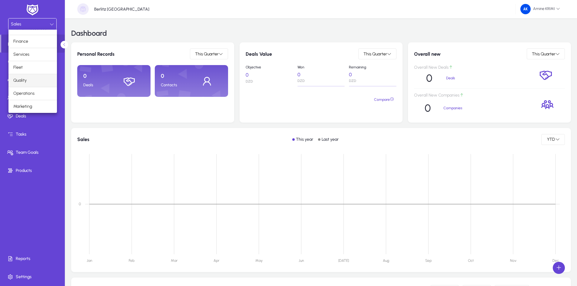
click at [35, 81] on mat-option "Quality" at bounding box center [32, 80] width 48 height 13
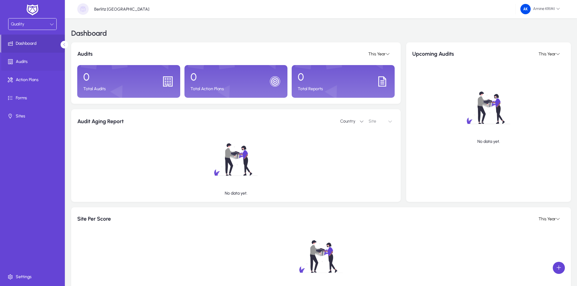
click at [48, 63] on span "Audits" at bounding box center [33, 62] width 65 height 6
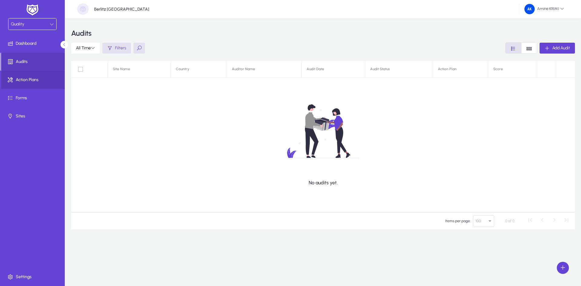
click at [42, 75] on span at bounding box center [33, 80] width 65 height 15
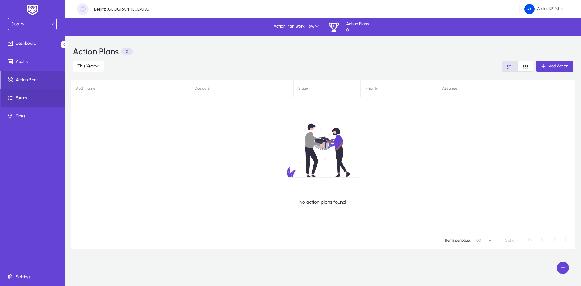
click at [42, 94] on span at bounding box center [33, 98] width 65 height 15
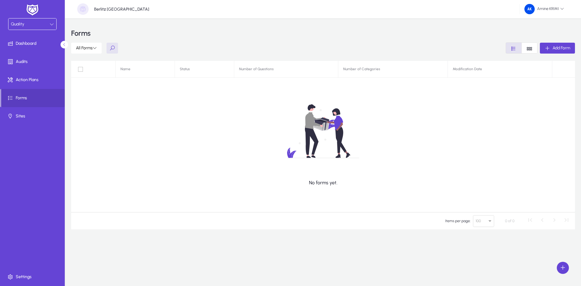
click at [45, 24] on div "Quality" at bounding box center [30, 24] width 39 height 8
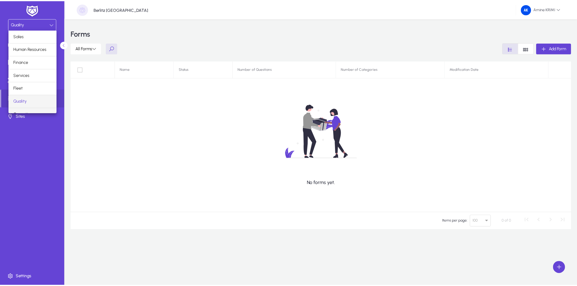
scroll to position [21, 0]
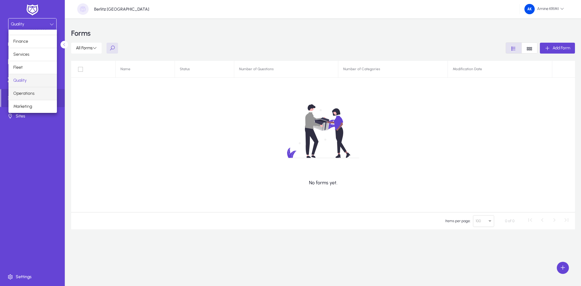
click at [38, 98] on mat-option "Operations" at bounding box center [32, 93] width 48 height 13
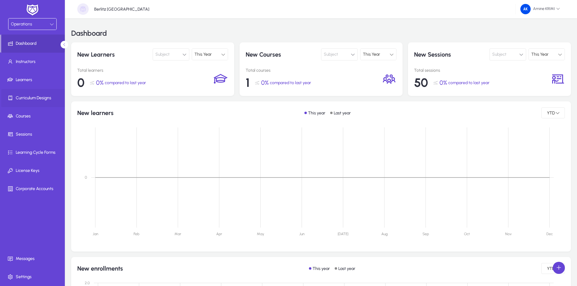
click at [41, 94] on span at bounding box center [33, 98] width 65 height 15
